Goal: Information Seeking & Learning: Find specific fact

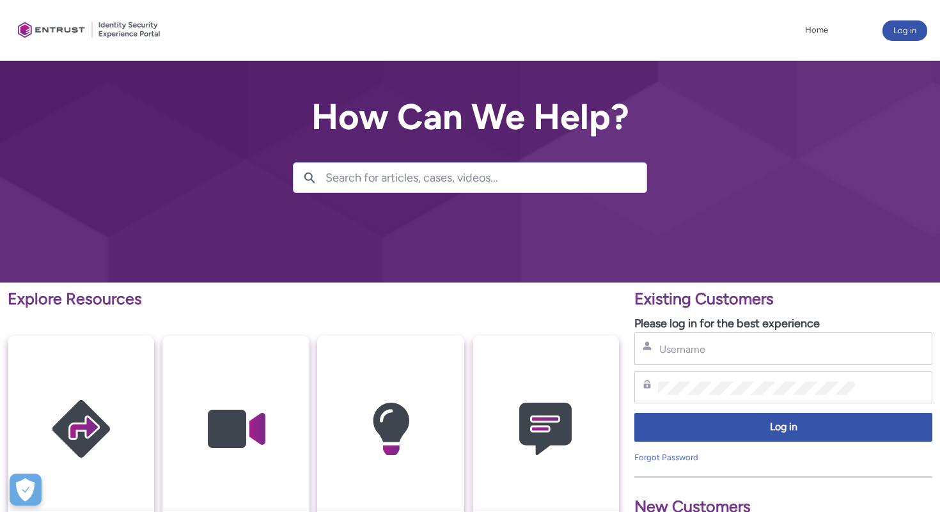
click at [723, 363] on div "Username" at bounding box center [783, 349] width 298 height 33
click at [731, 349] on input "Username" at bounding box center [756, 349] width 197 height 13
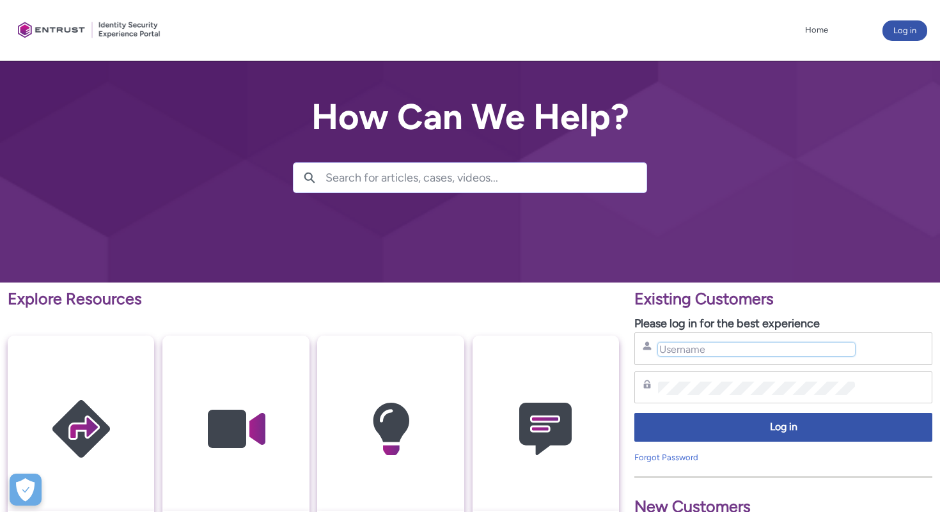
click at [812, 349] on input "Username" at bounding box center [756, 349] width 197 height 13
type input "[PERSON_NAME][EMAIL_ADDRESS][DOMAIN_NAME]"
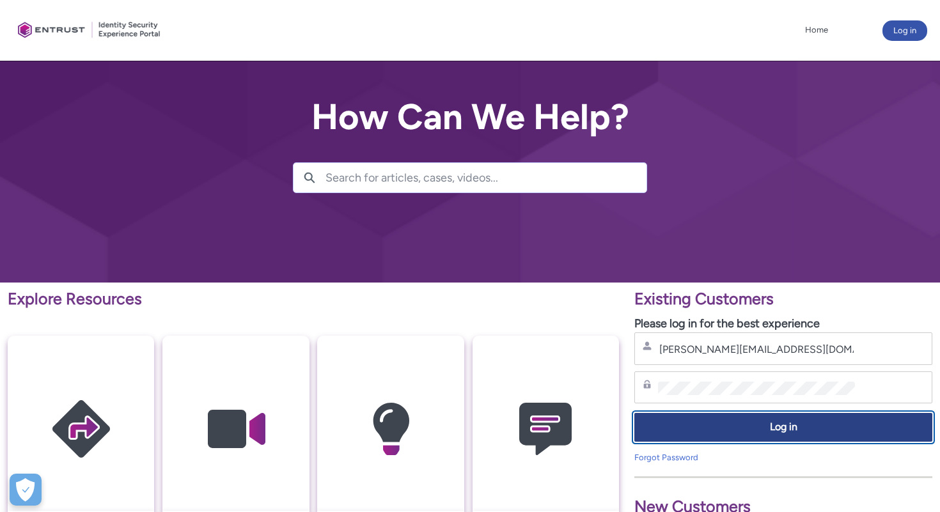
click at [806, 437] on button "Log in" at bounding box center [783, 427] width 298 height 29
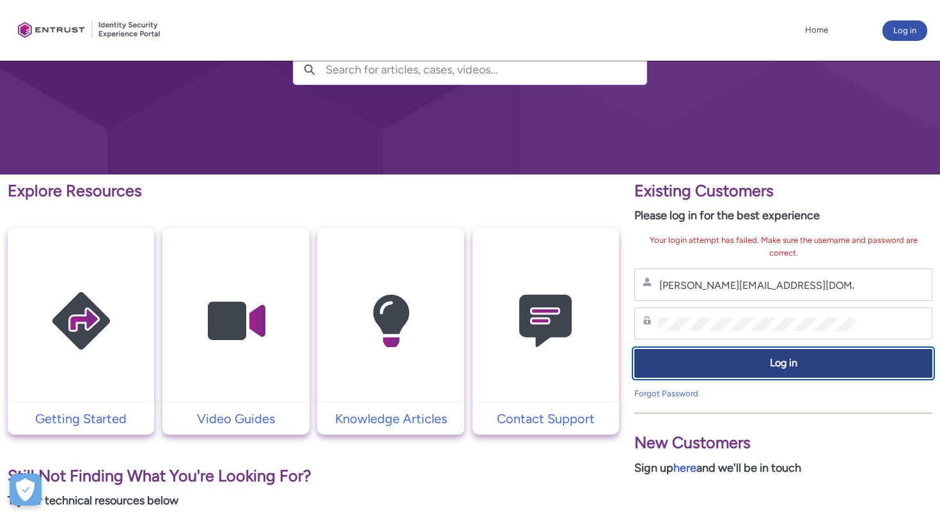
scroll to position [110, 0]
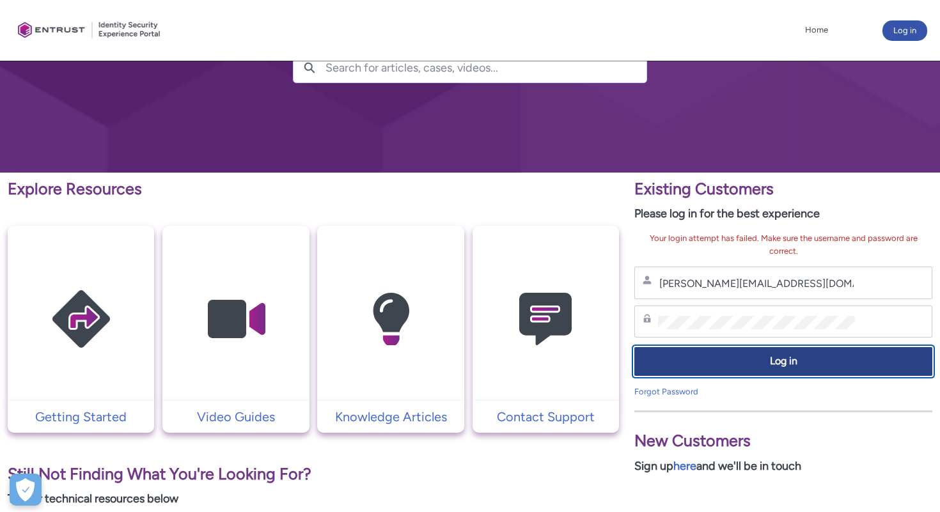
click at [778, 365] on span "Log in" at bounding box center [783, 361] width 281 height 15
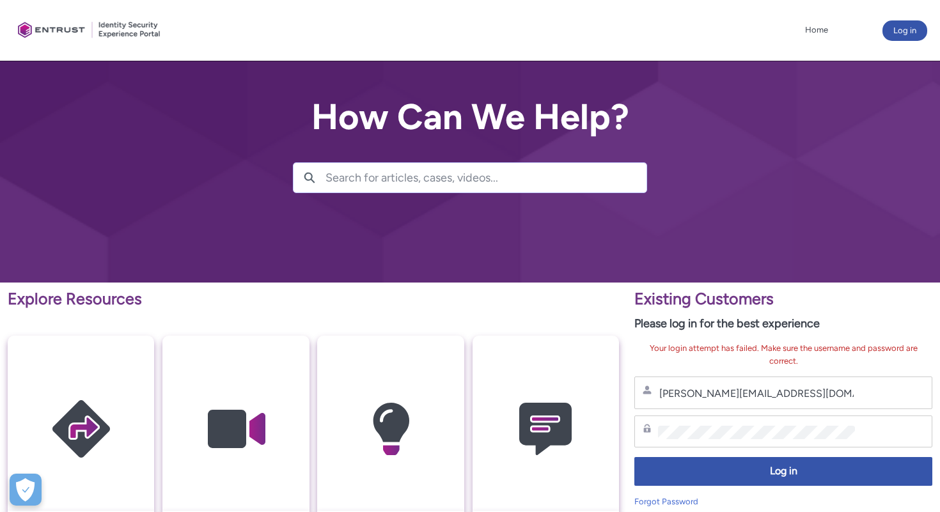
click at [492, 149] on div "Search Search " "" at bounding box center [470, 165] width 354 height 56
click at [492, 175] on input "Search for articles, cases, videos..." at bounding box center [486, 177] width 321 height 29
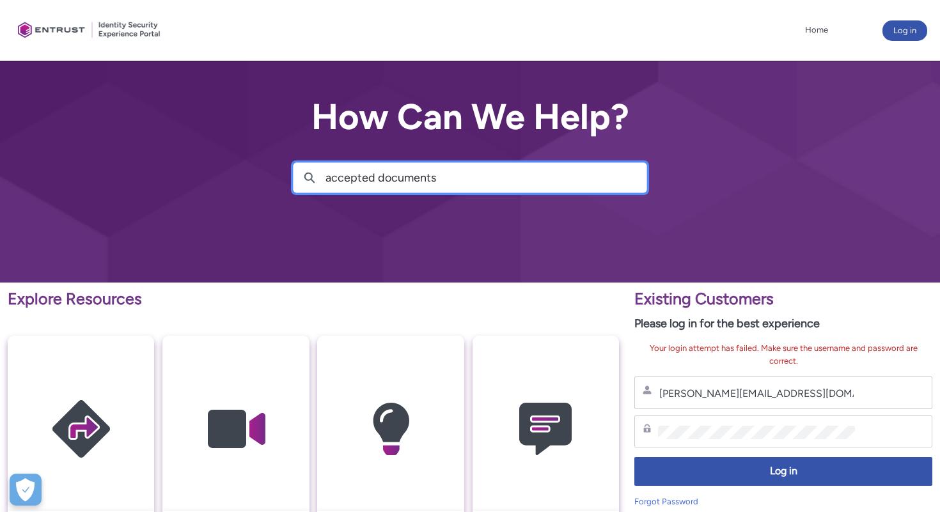
type input "accepted documents"
